Goal: Task Accomplishment & Management: Manage account settings

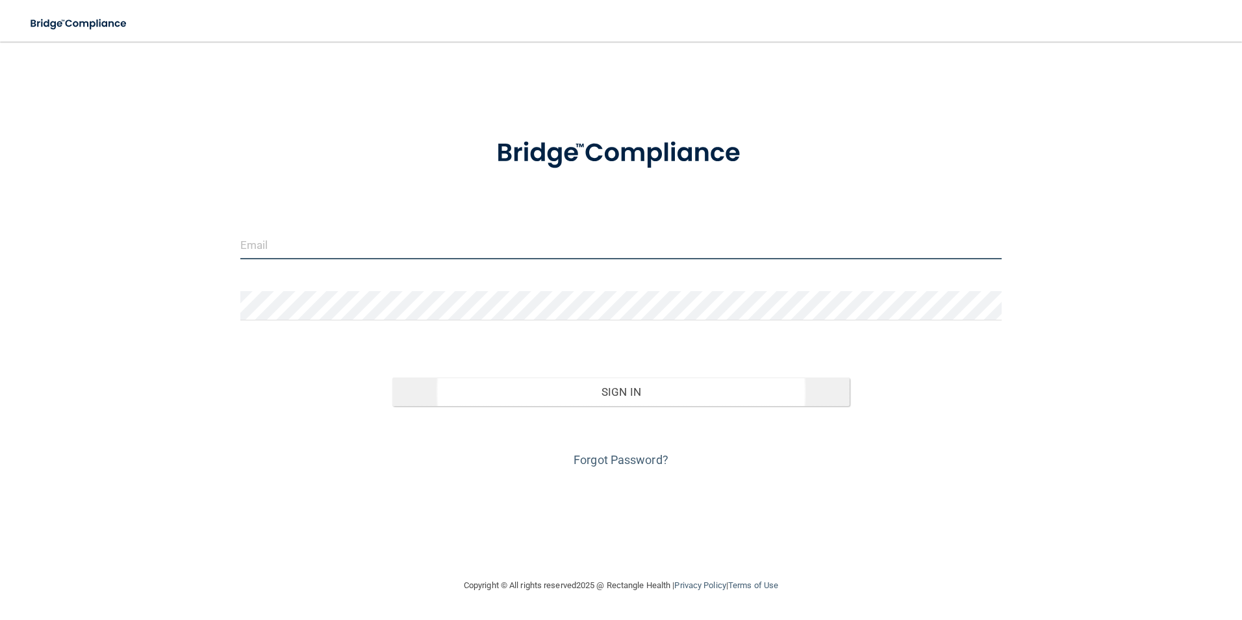
type input "[EMAIL_ADDRESS][PERSON_NAME][DOMAIN_NAME]"
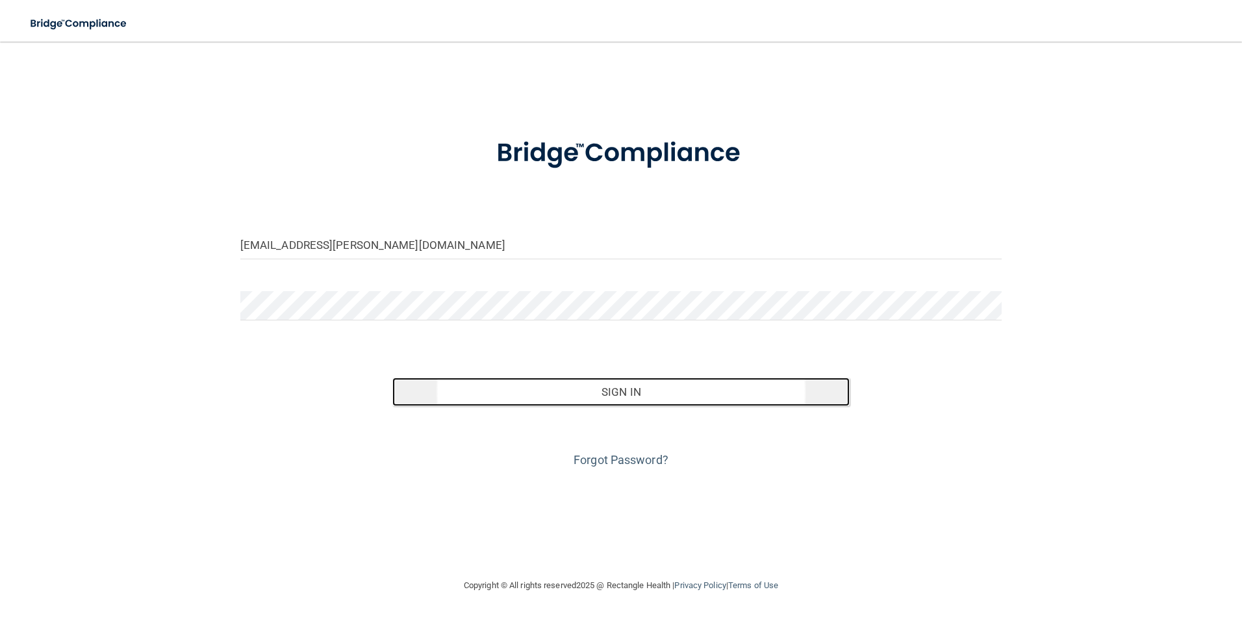
click at [717, 392] on button "Sign In" at bounding box center [620, 392] width 457 height 29
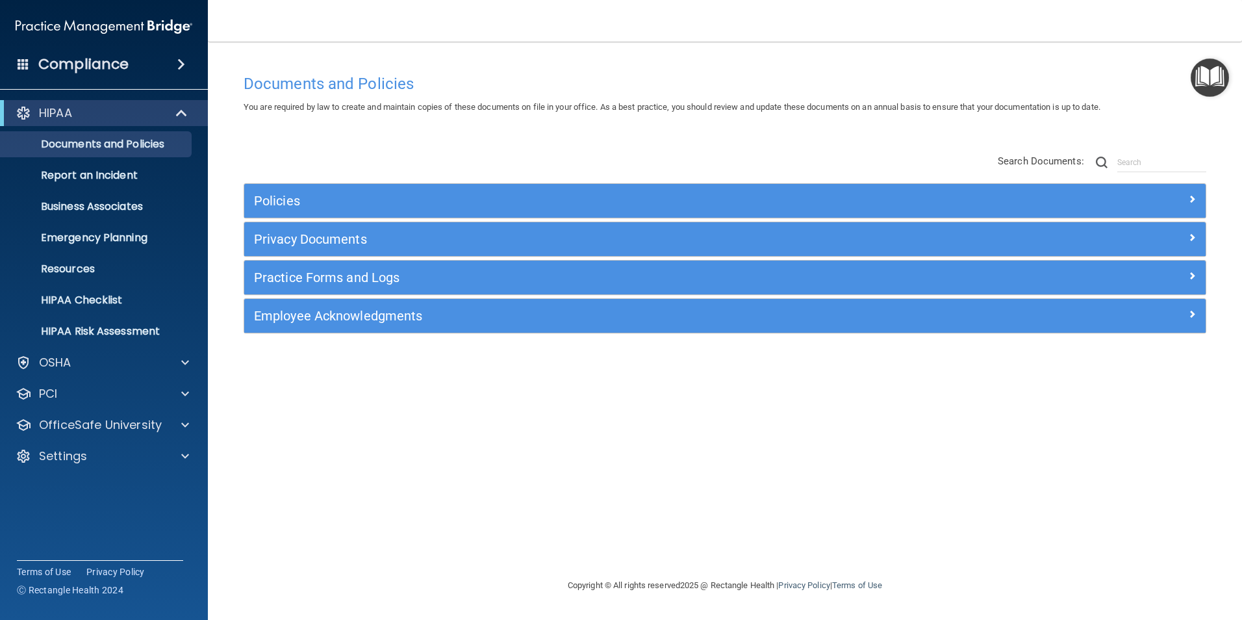
click at [274, 521] on div "Documents and Policies You are required by law to create and maintain copies of…" at bounding box center [725, 323] width 983 height 510
click at [188, 110] on div at bounding box center [182, 113] width 32 height 16
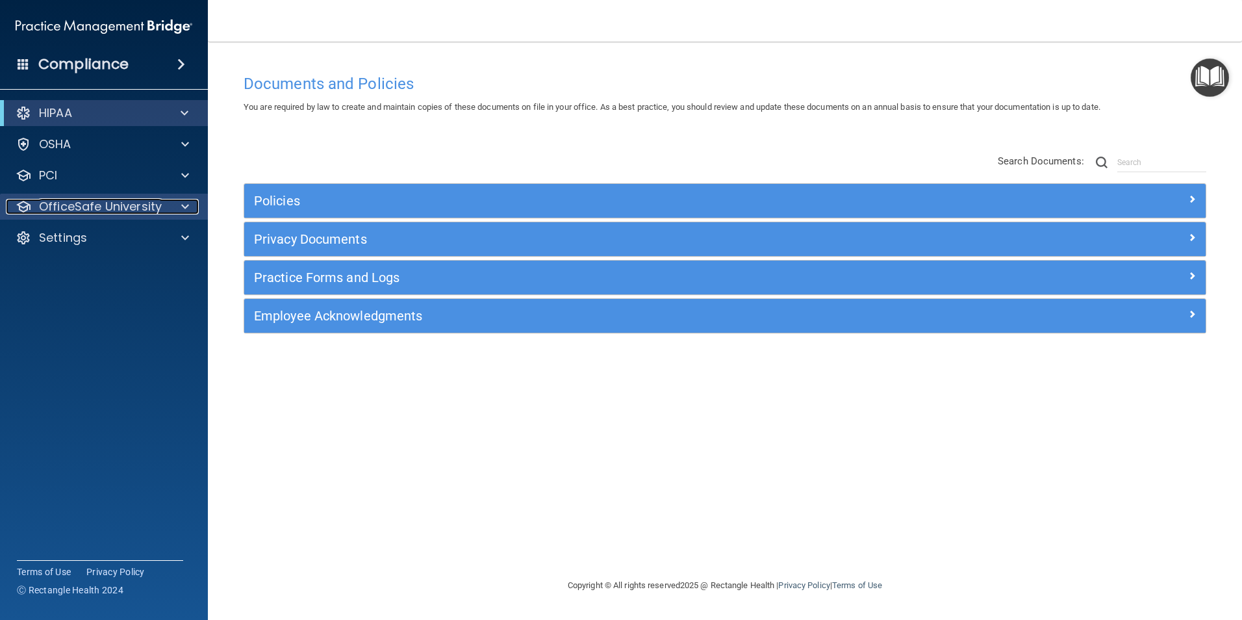
click at [183, 205] on span at bounding box center [185, 207] width 8 height 16
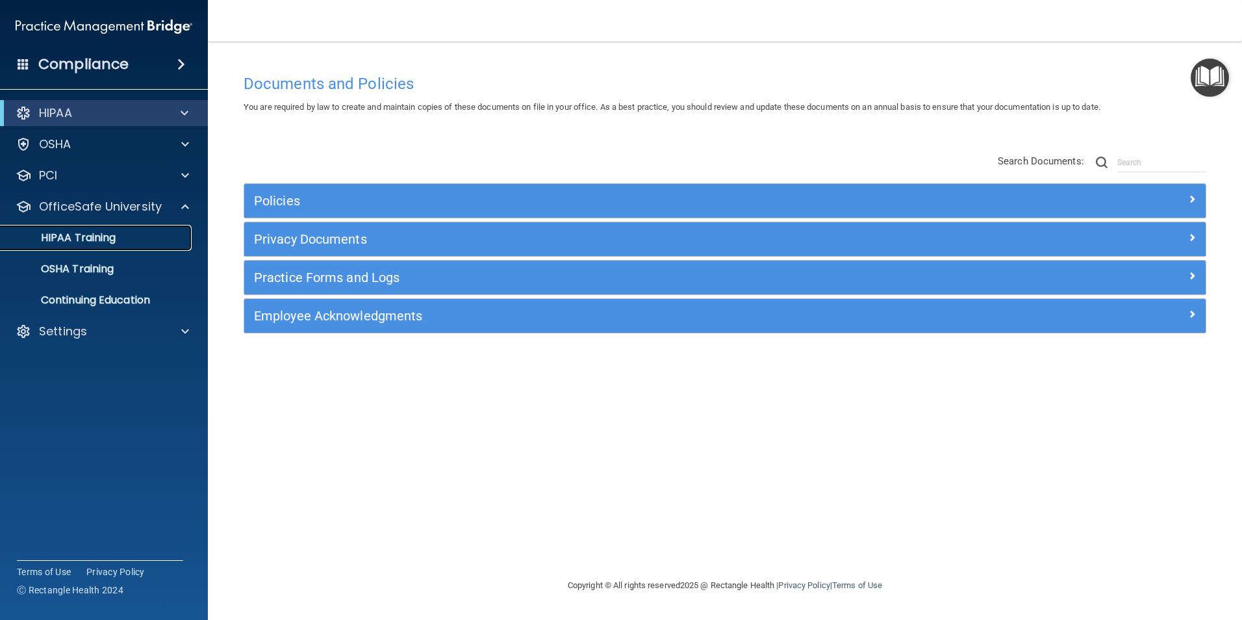
click at [129, 244] on div "HIPAA Training" at bounding box center [96, 237] width 177 height 13
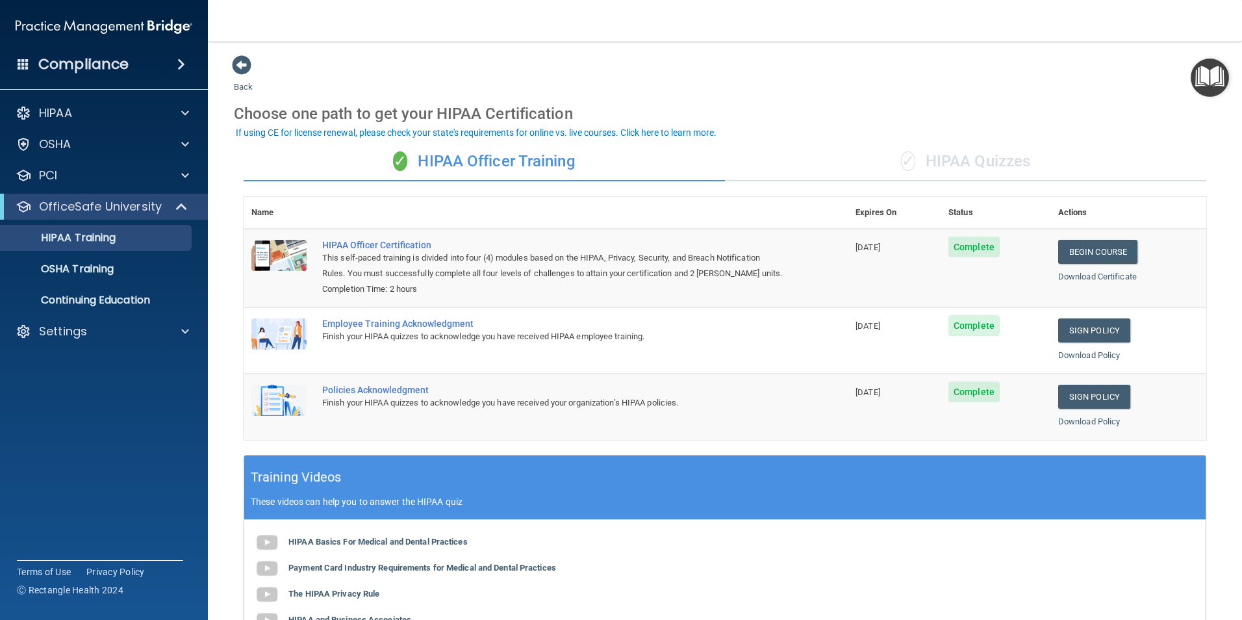
click at [1025, 154] on div "✓ HIPAA Quizzes" at bounding box center [966, 161] width 482 height 39
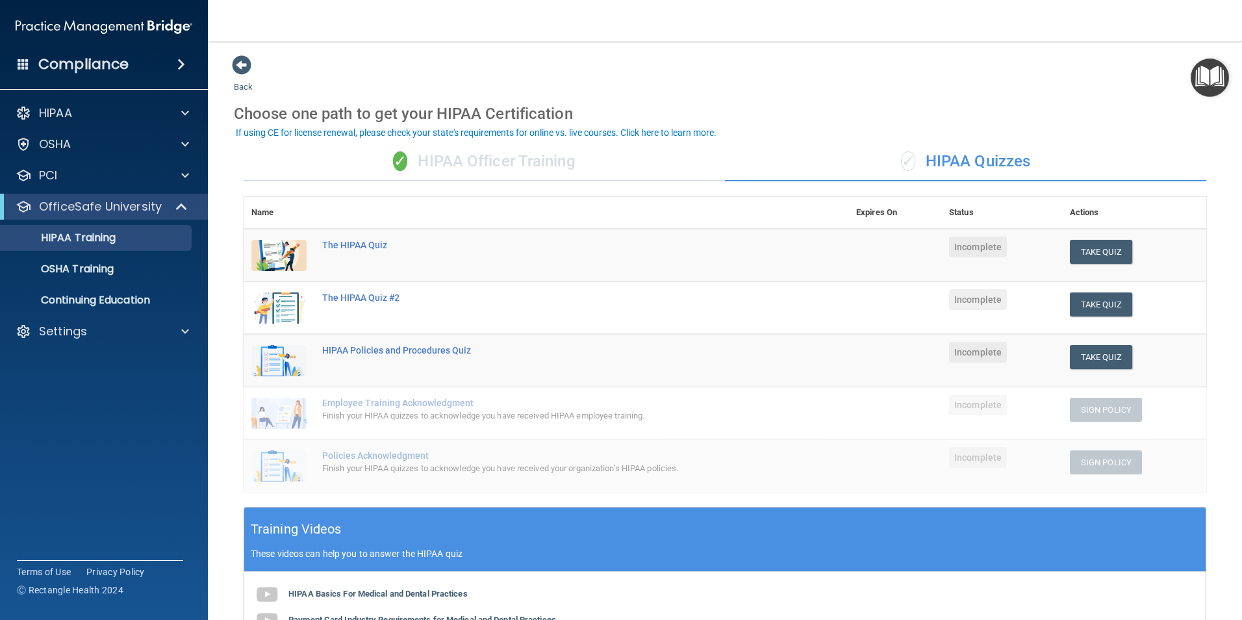
click at [602, 159] on div "✓ HIPAA Officer Training" at bounding box center [485, 161] width 482 height 39
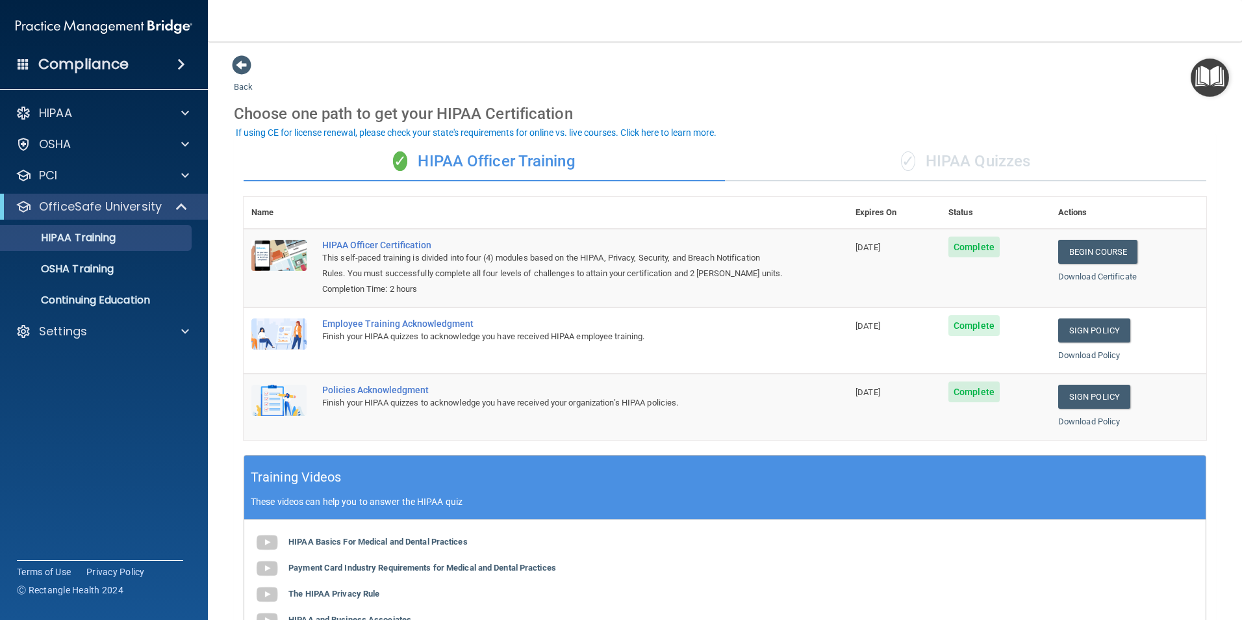
click at [1027, 164] on div "✓ HIPAA Quizzes" at bounding box center [966, 161] width 482 height 39
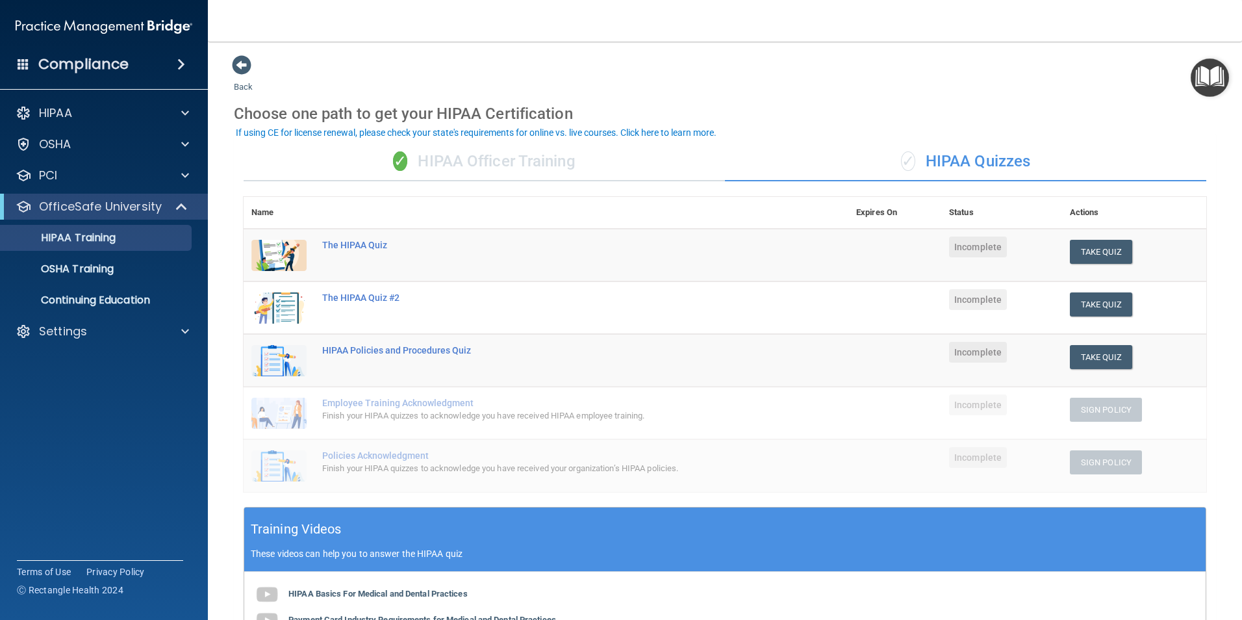
click at [458, 166] on div "✓ HIPAA Officer Training" at bounding box center [485, 161] width 482 height 39
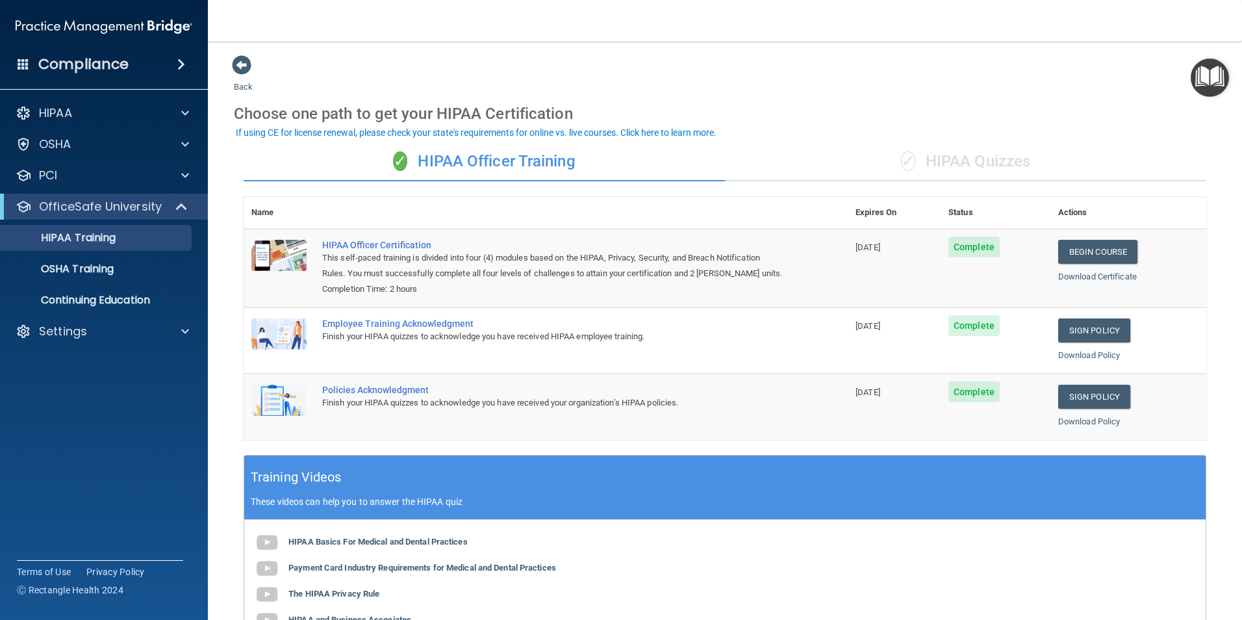
click at [991, 164] on div "✓ HIPAA Quizzes" at bounding box center [966, 161] width 482 height 39
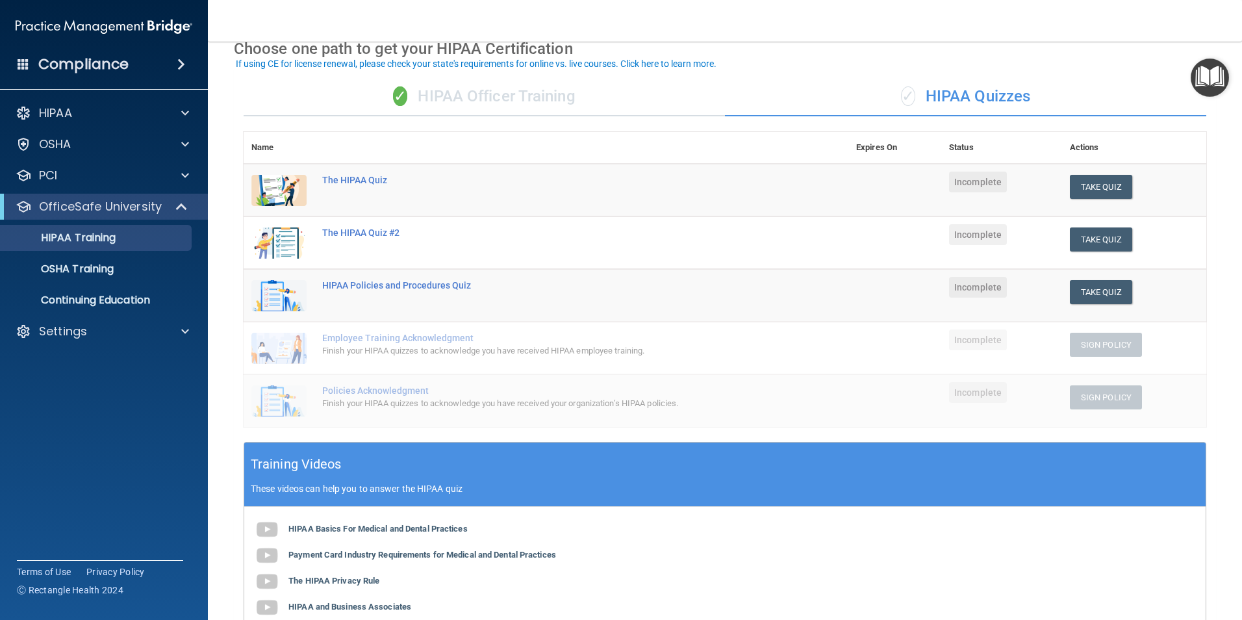
scroll to position [130, 0]
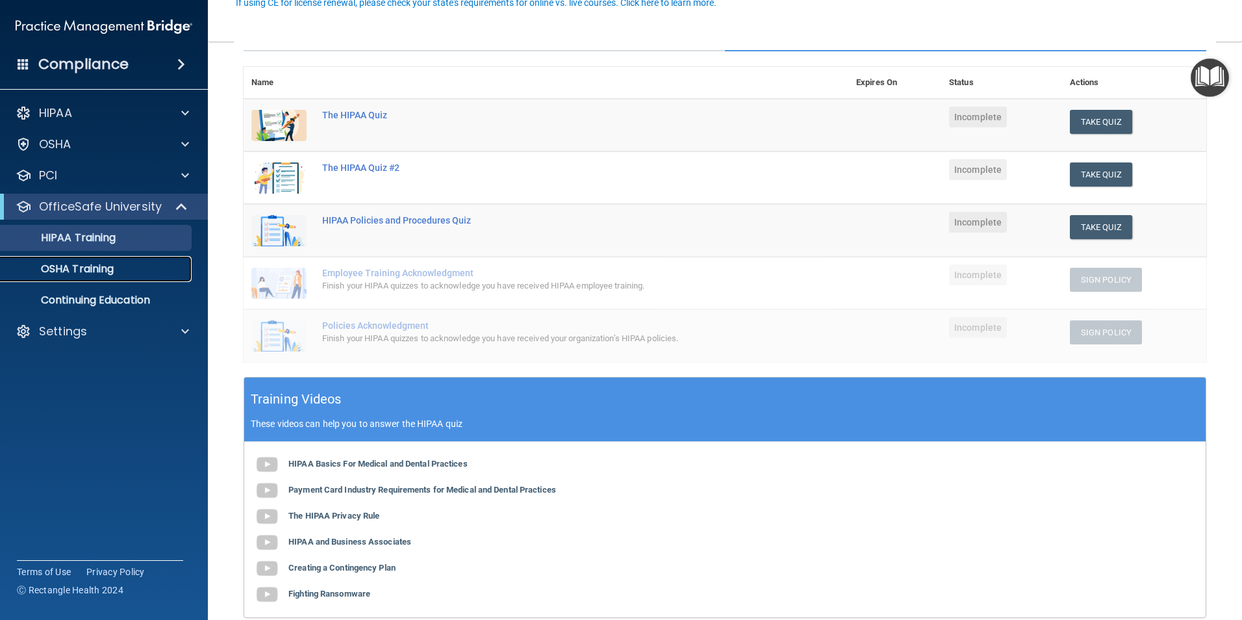
click at [103, 266] on p "OSHA Training" at bounding box center [60, 269] width 105 height 13
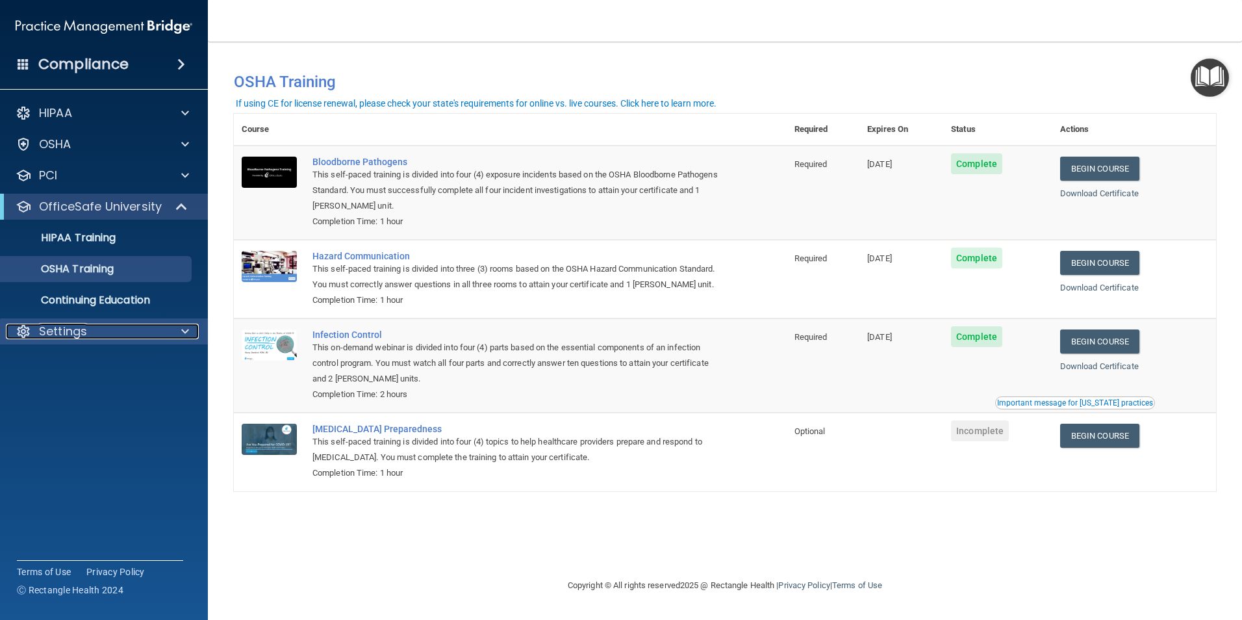
click at [127, 336] on div "Settings" at bounding box center [86, 332] width 161 height 16
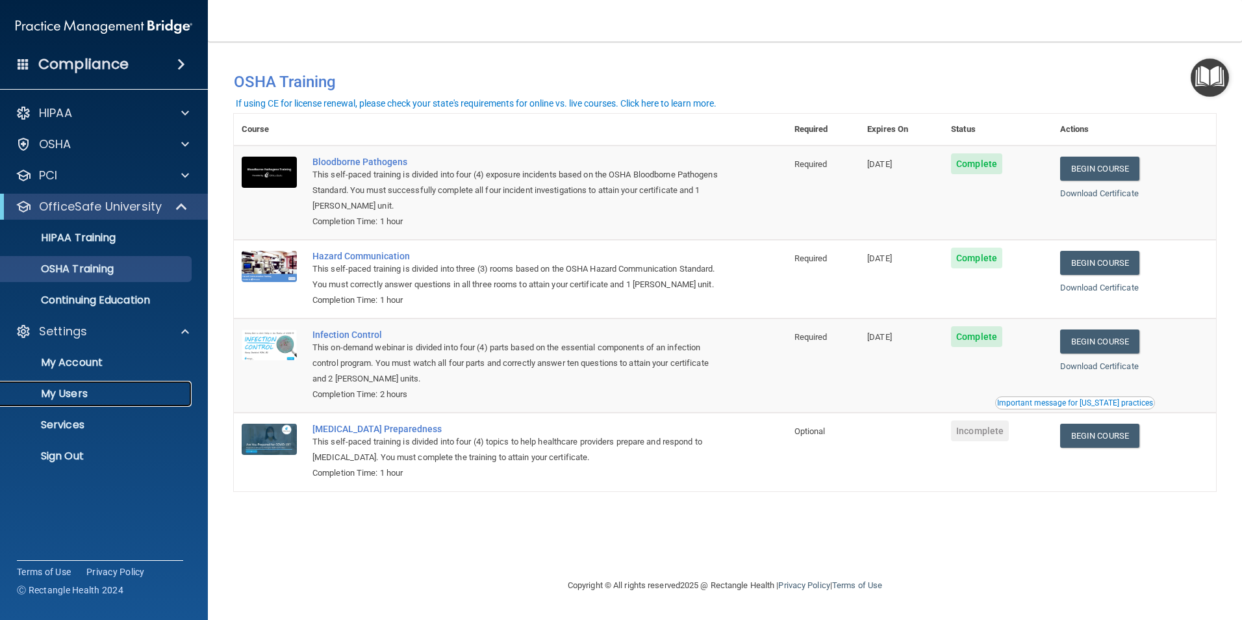
click at [105, 391] on p "My Users" at bounding box center [96, 393] width 177 height 13
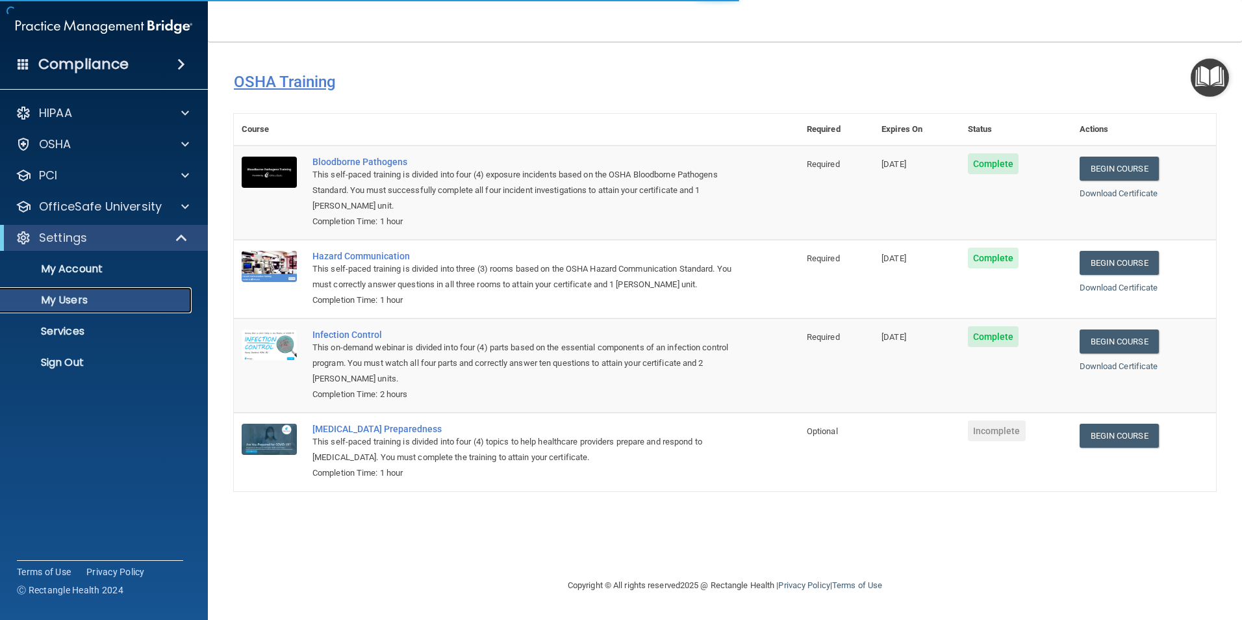
select select "20"
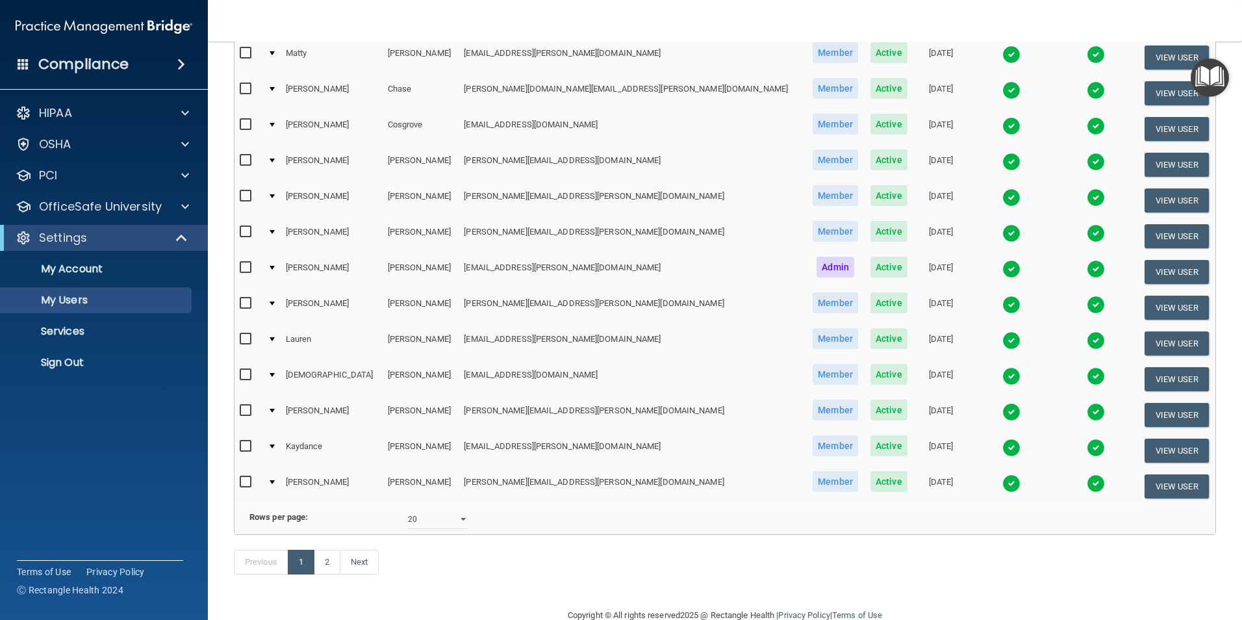
scroll to position [456, 0]
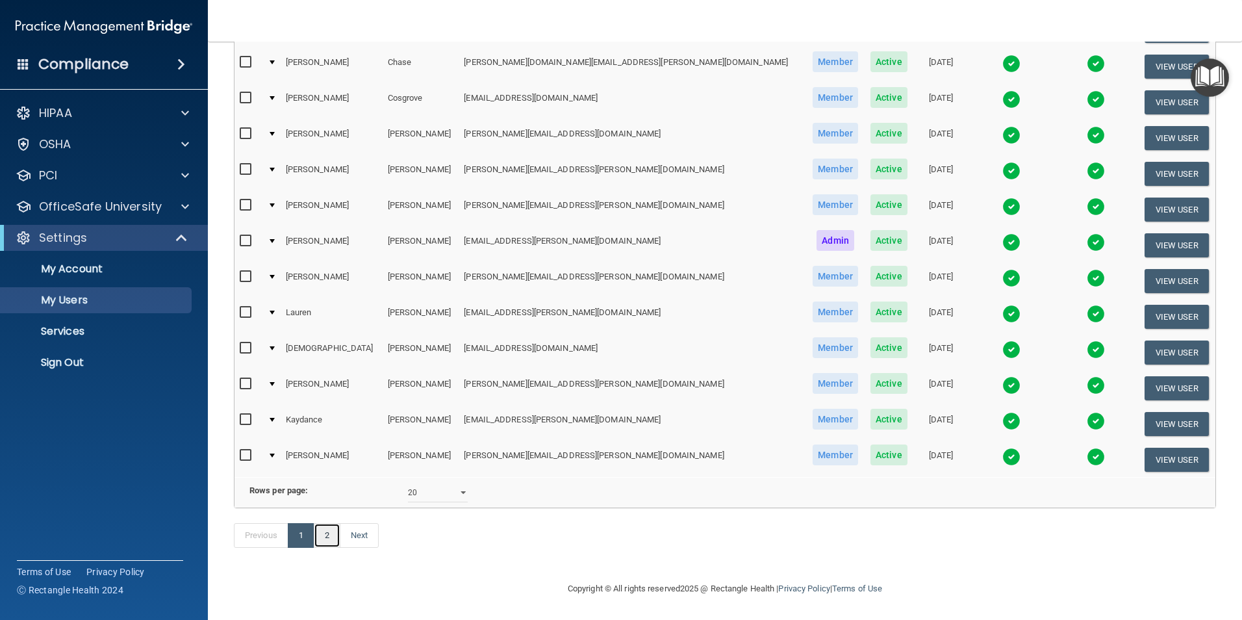
click at [324, 543] on link "2" at bounding box center [327, 535] width 27 height 25
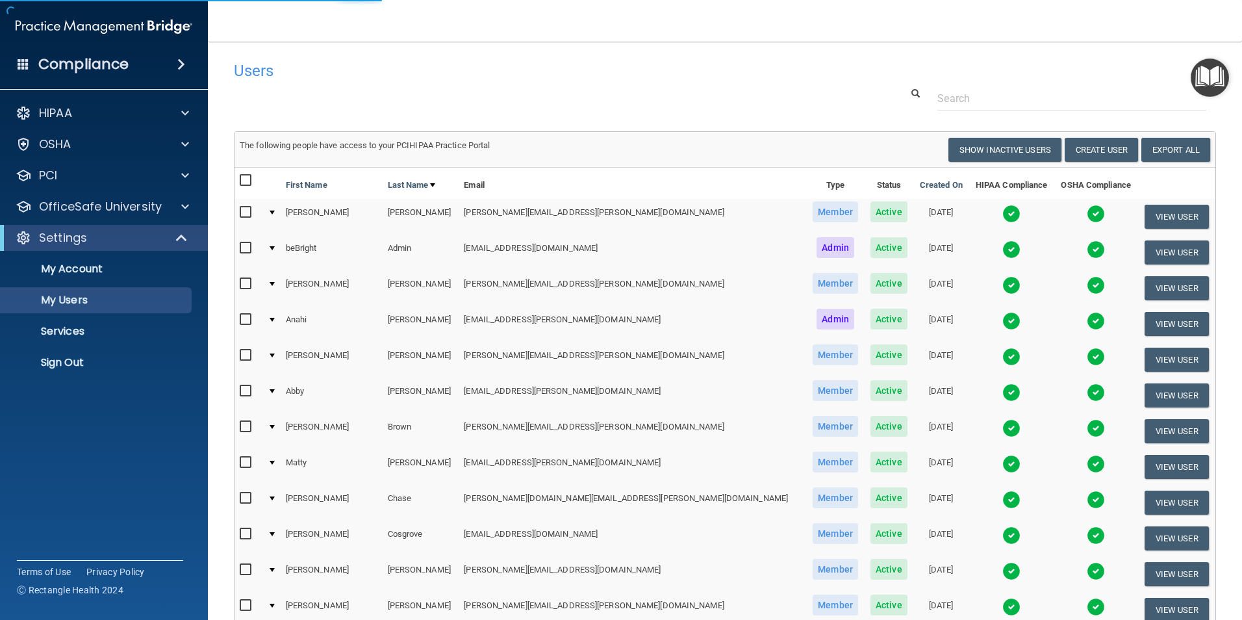
select select "20"
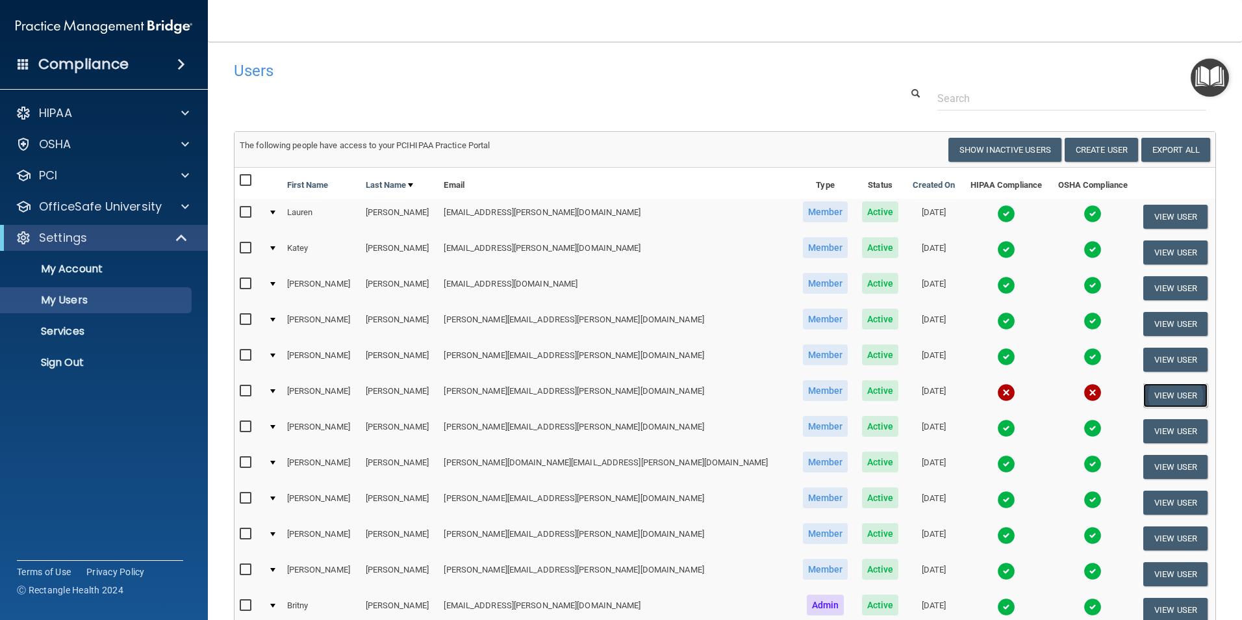
click at [1146, 396] on button "View User" at bounding box center [1176, 395] width 64 height 24
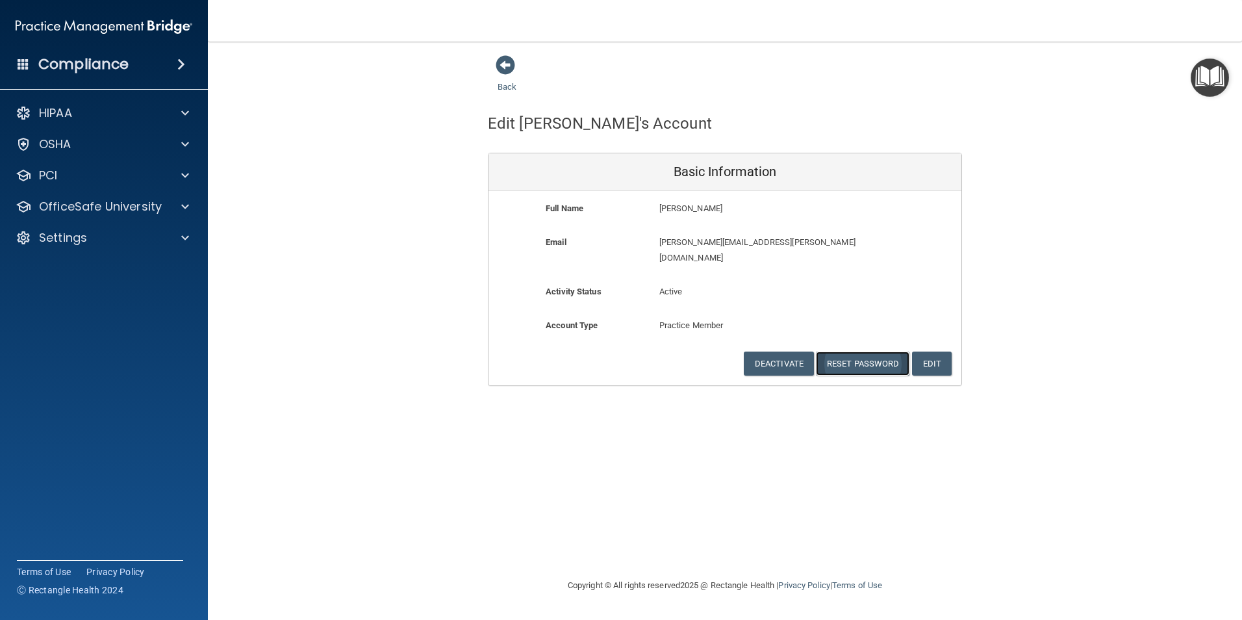
click at [857, 352] on button "Reset Password" at bounding box center [863, 364] width 94 height 24
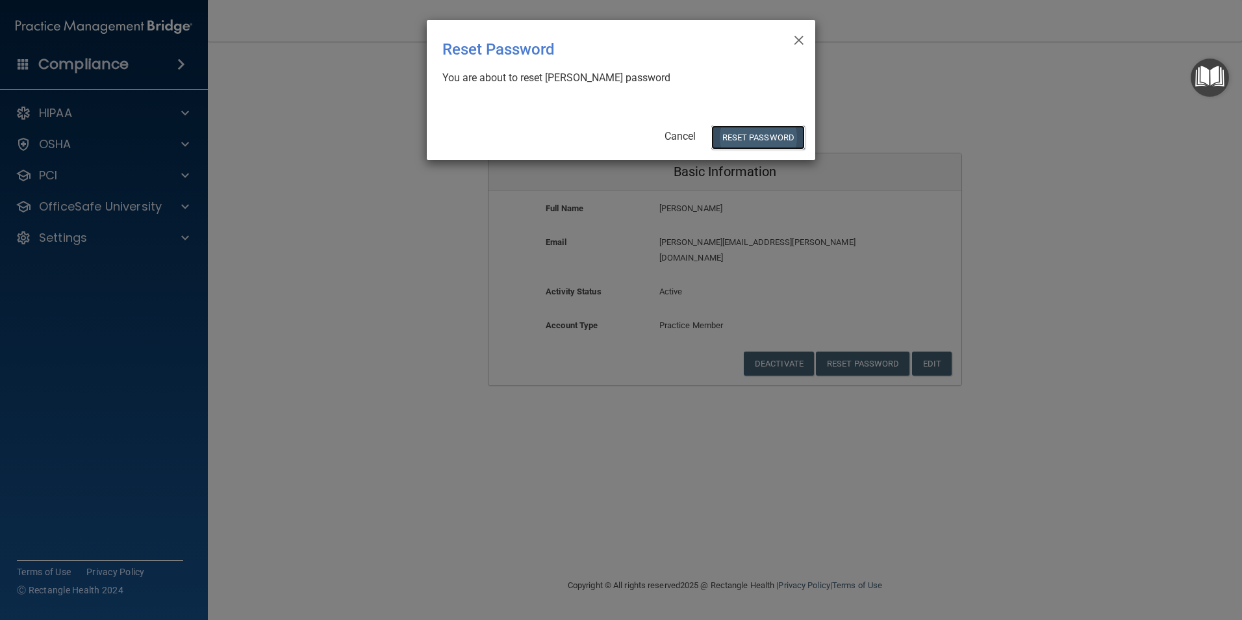
click at [757, 138] on button "Reset Password" at bounding box center [759, 137] width 94 height 24
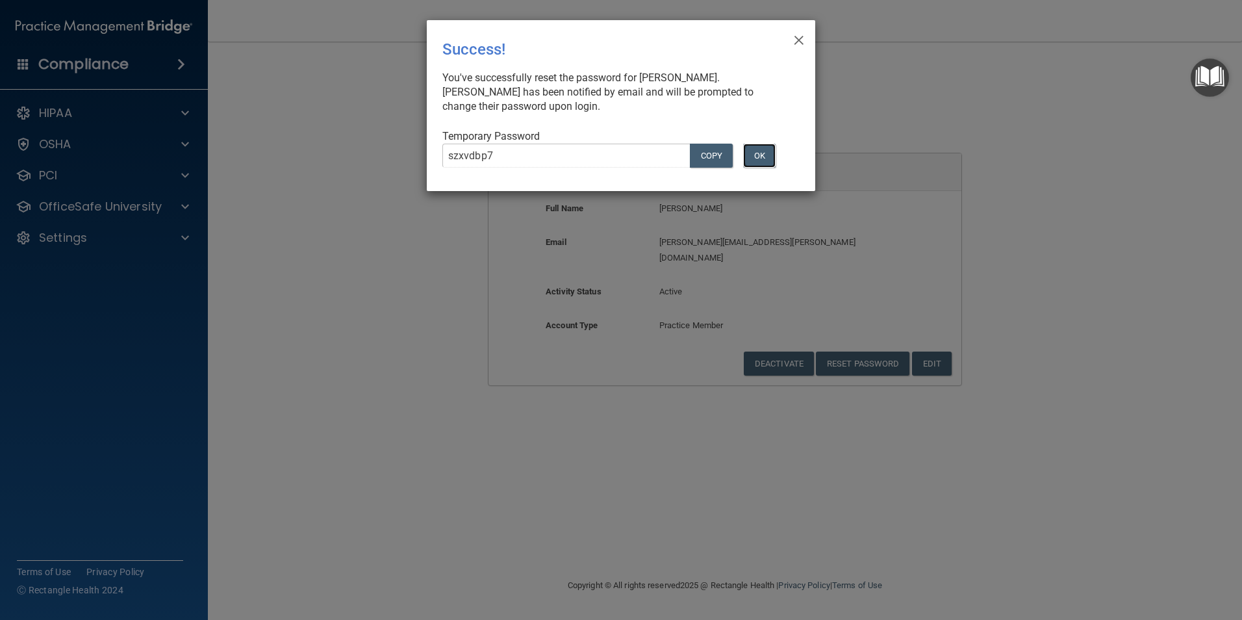
click at [758, 161] on button "OK" at bounding box center [759, 156] width 32 height 24
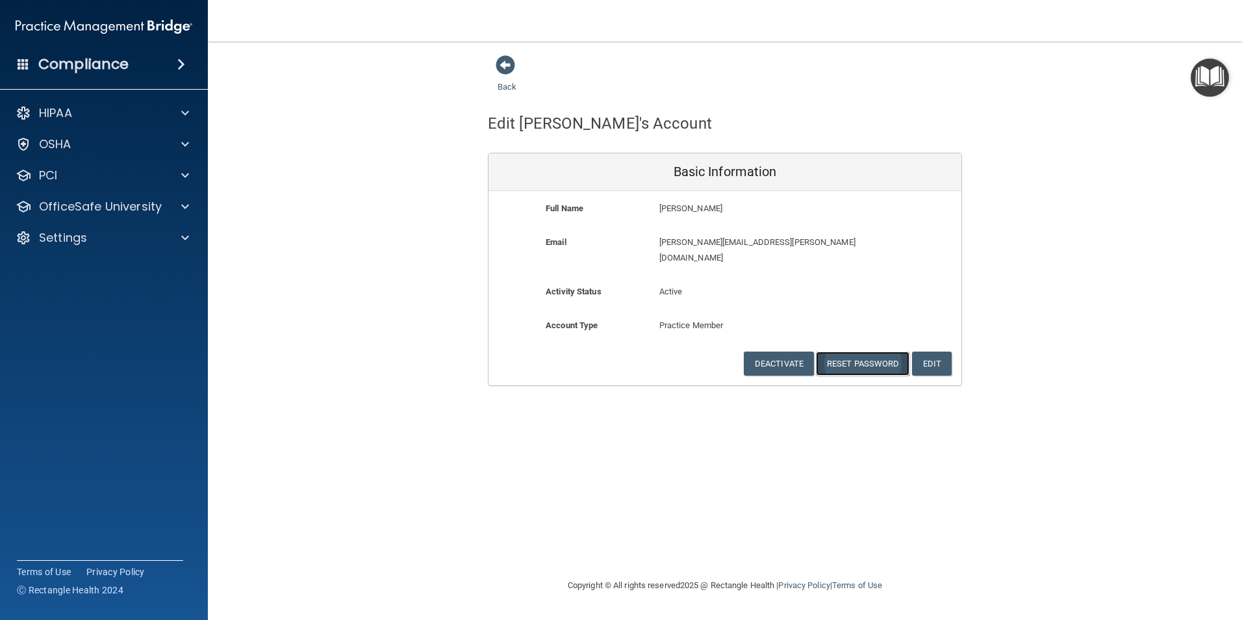
click at [875, 352] on button "Reset Password" at bounding box center [863, 364] width 94 height 24
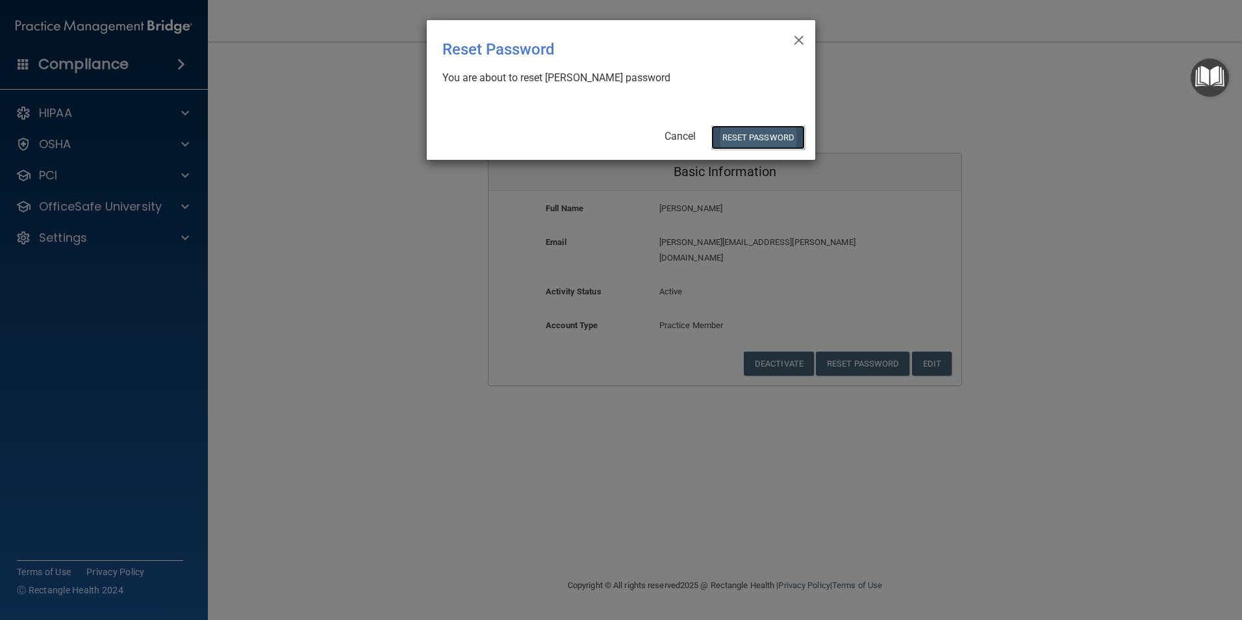
click at [752, 141] on button "Reset Password" at bounding box center [759, 137] width 94 height 24
